Goal: Information Seeking & Learning: Learn about a topic

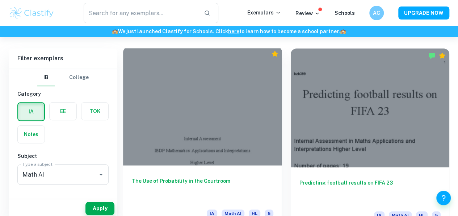
scroll to position [201, 0]
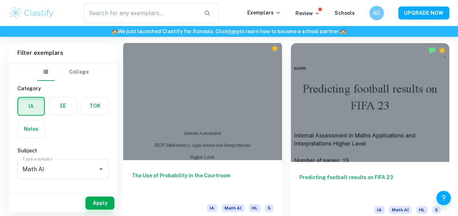
click at [176, 105] on div at bounding box center [202, 100] width 159 height 119
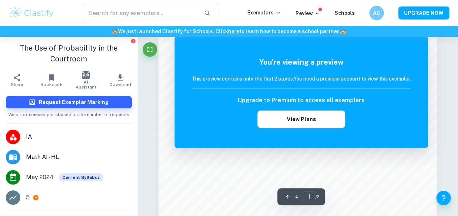
scroll to position [460, 0]
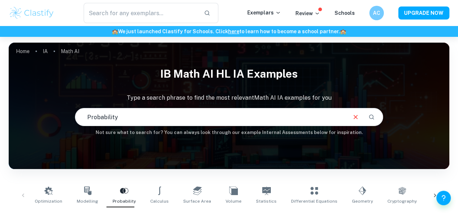
click at [152, 122] on input "Probability" at bounding box center [210, 117] width 271 height 20
type input "Probability card"
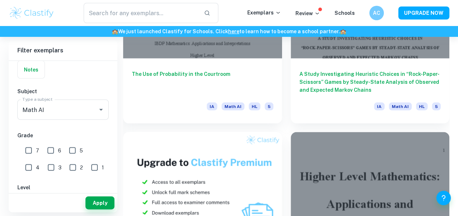
scroll to position [690, 0]
click at [26, 149] on input "7" at bounding box center [28, 151] width 14 height 14
checkbox input "true"
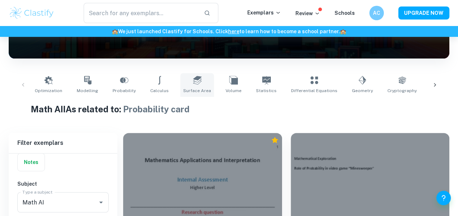
scroll to position [0, 0]
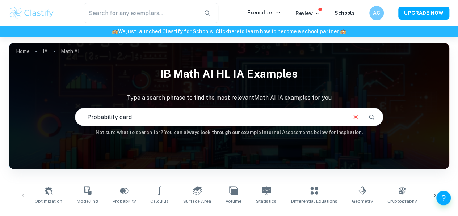
click at [131, 121] on input "Probability card" at bounding box center [210, 117] width 271 height 20
type input "Probability"
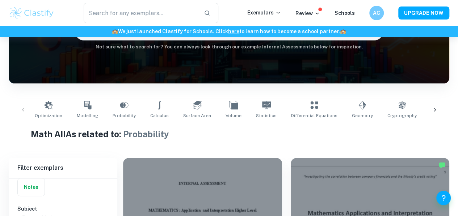
click at [436, 107] on icon at bounding box center [434, 109] width 7 height 7
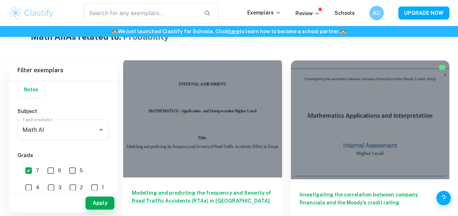
scroll to position [177, 0]
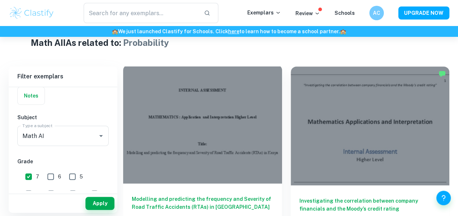
click at [168, 114] on div at bounding box center [202, 124] width 159 height 119
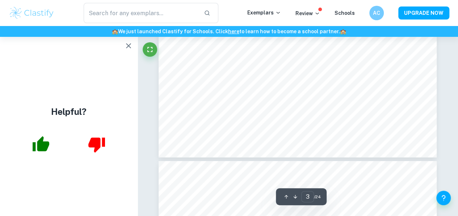
scroll to position [1062, 0]
click at [124, 47] on icon "button" at bounding box center [128, 46] width 9 height 9
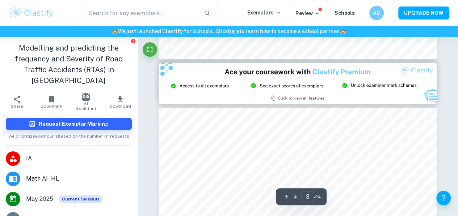
scroll to position [817, 0]
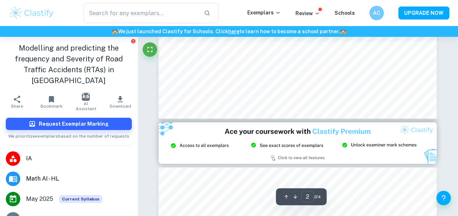
type input "3"
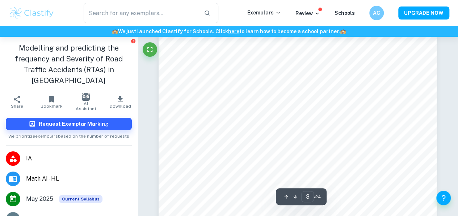
scroll to position [863, 0]
